Goal: Obtain resource: Obtain resource

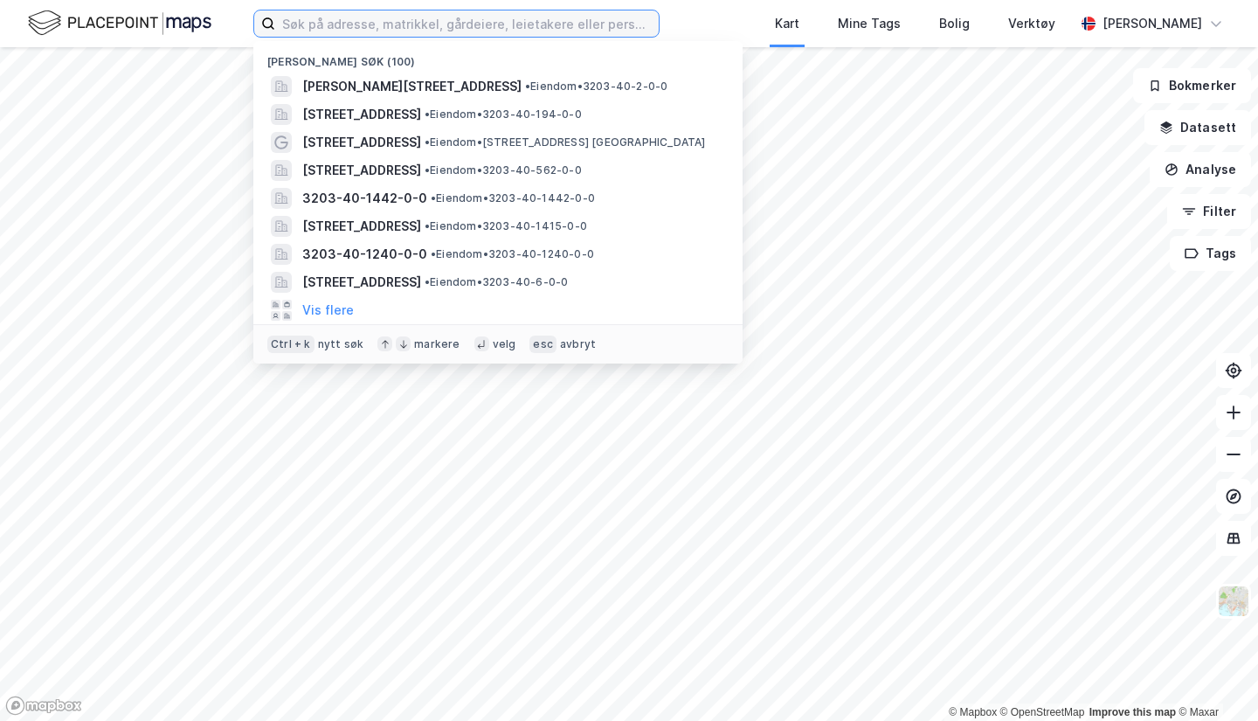
click at [465, 28] on input at bounding box center [467, 23] width 384 height 26
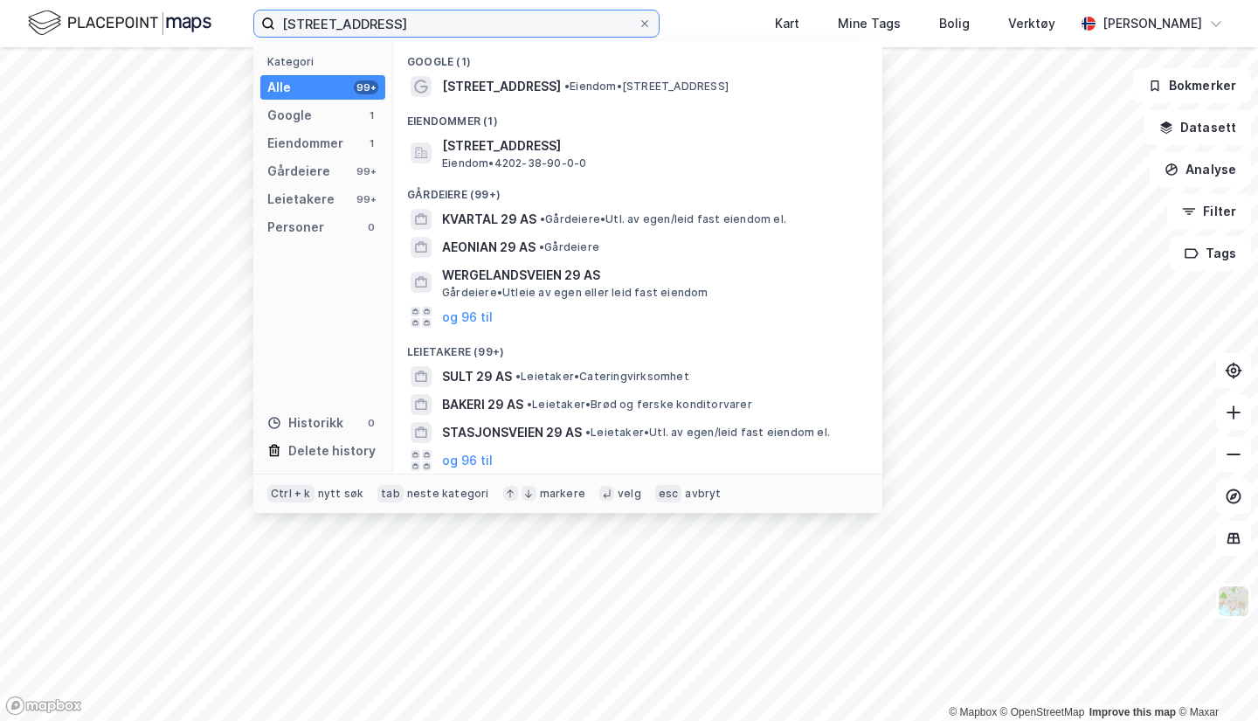
type input "[STREET_ADDRESS]"
click at [551, 87] on span "[STREET_ADDRESS]" at bounding box center [501, 86] width 119 height 21
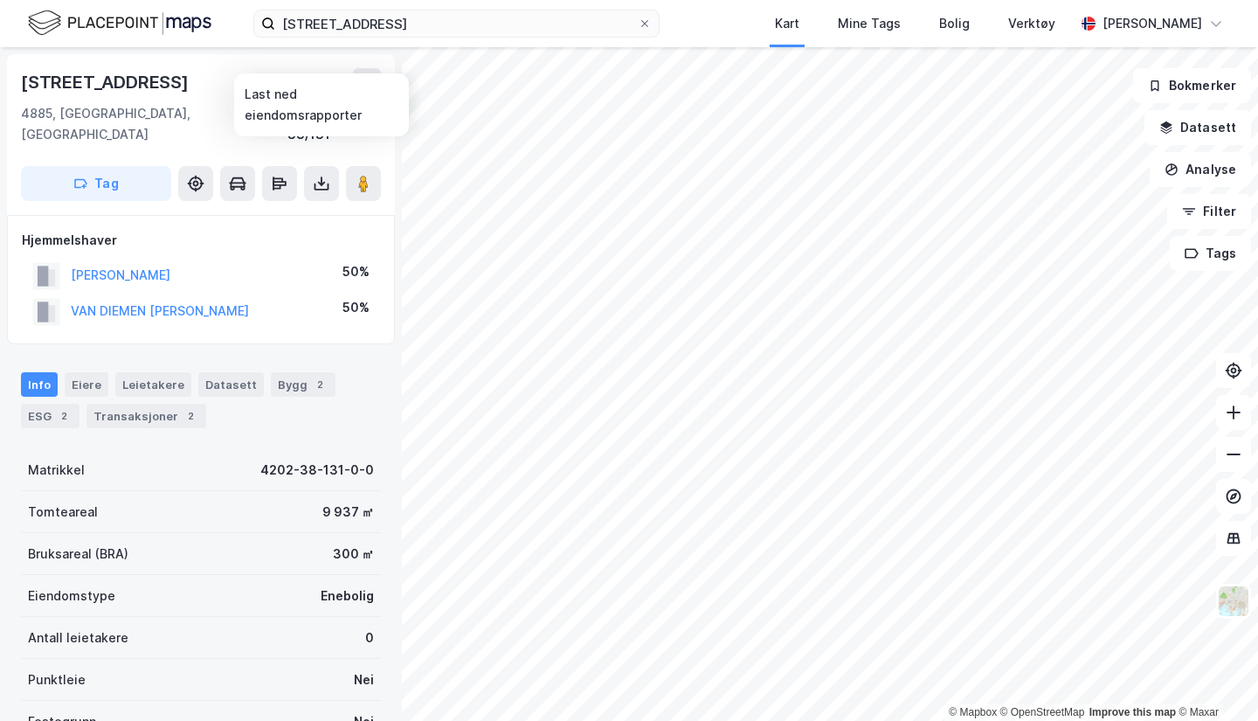
click at [329, 174] on button at bounding box center [321, 183] width 35 height 35
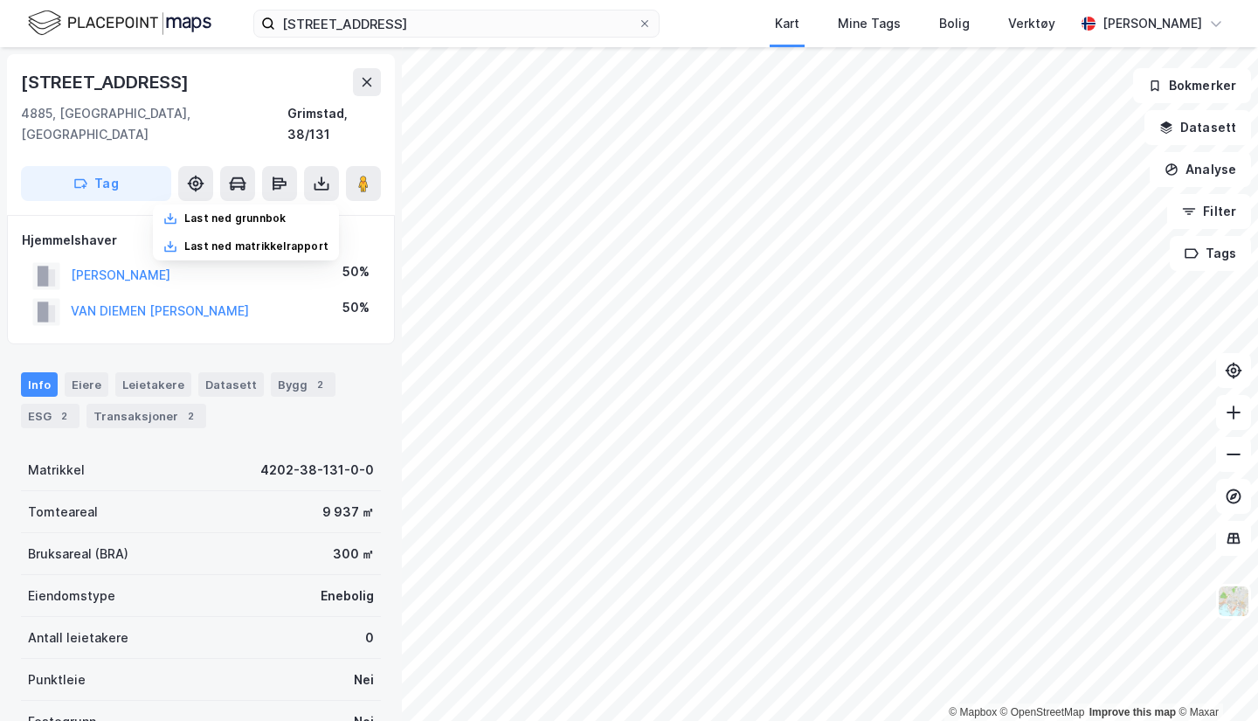
click at [224, 204] on div "Last ned grunnbok" at bounding box center [246, 218] width 186 height 28
